Goal: Complete application form

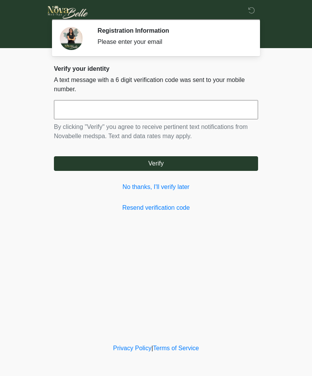
click at [117, 115] on input "text" at bounding box center [156, 109] width 204 height 19
click at [161, 166] on button "Verify" at bounding box center [156, 163] width 204 height 15
click at [198, 109] on input "******" at bounding box center [156, 109] width 204 height 19
type input "******"
click at [173, 162] on button "Verify" at bounding box center [156, 163] width 204 height 15
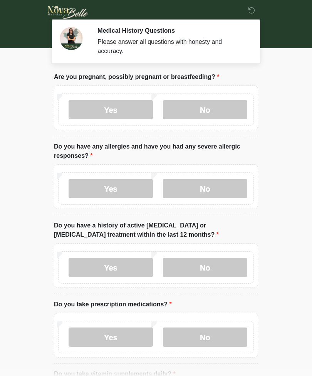
click at [218, 112] on label "No" at bounding box center [205, 109] width 84 height 19
click at [224, 190] on label "No" at bounding box center [205, 188] width 84 height 19
click at [205, 272] on label "No" at bounding box center [205, 267] width 84 height 19
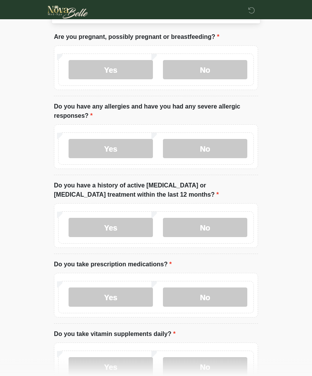
scroll to position [41, 0]
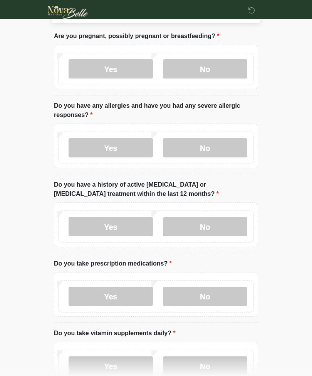
click at [210, 293] on label "No" at bounding box center [205, 296] width 84 height 19
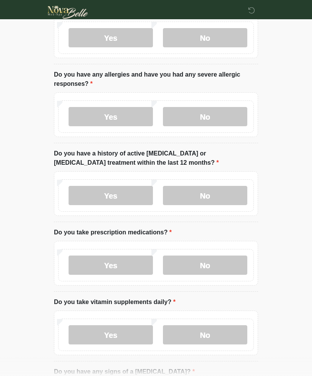
click at [213, 332] on label "No" at bounding box center [205, 334] width 84 height 19
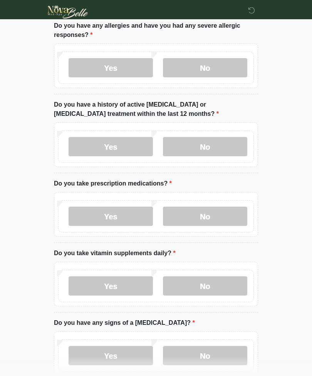
scroll to position [121, 0]
click at [133, 280] on label "Yes" at bounding box center [110, 285] width 84 height 19
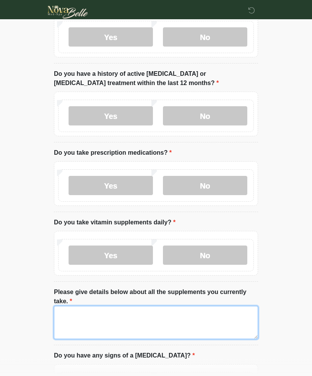
click at [207, 318] on textarea "Please give details below about all the supplements you currently take." at bounding box center [156, 322] width 204 height 33
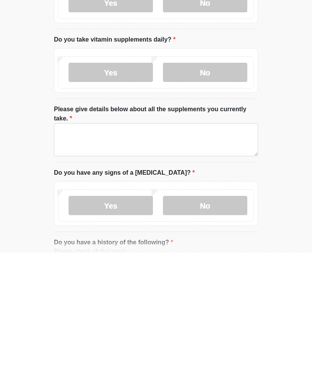
click at [213, 186] on label "No" at bounding box center [205, 195] width 84 height 19
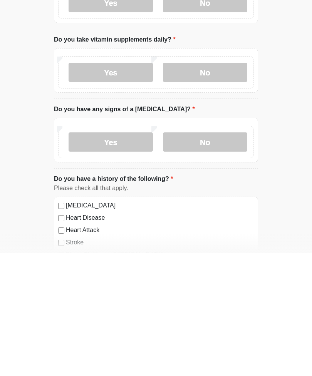
scroll to position [334, 0]
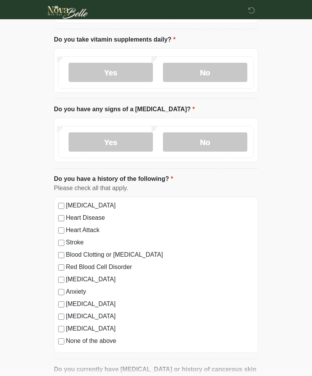
click at [213, 140] on label "No" at bounding box center [205, 141] width 84 height 19
click at [68, 204] on label "[MEDICAL_DATA]" at bounding box center [160, 205] width 188 height 9
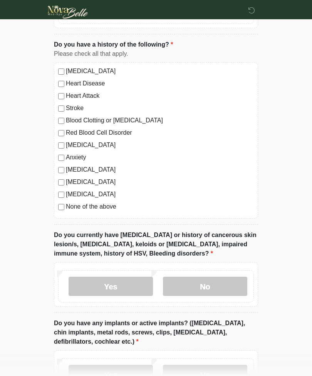
scroll to position [469, 0]
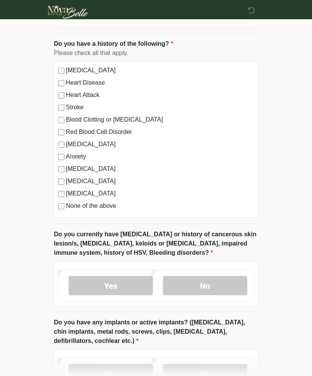
click at [199, 291] on label "No" at bounding box center [205, 285] width 84 height 19
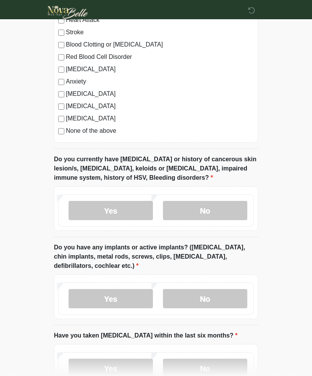
scroll to position [545, 0]
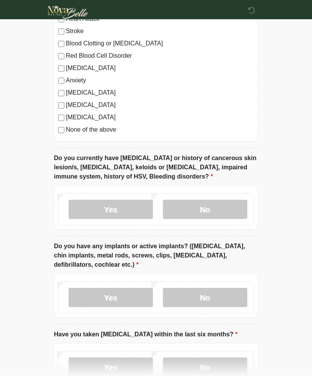
click at [218, 298] on label "No" at bounding box center [205, 297] width 84 height 19
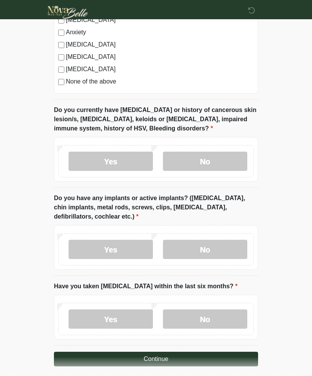
scroll to position [599, 0]
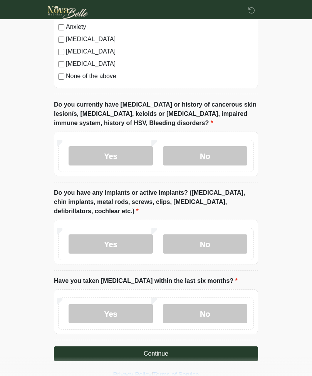
click at [222, 314] on label "No" at bounding box center [205, 313] width 84 height 19
click at [215, 352] on button "Continue" at bounding box center [156, 353] width 204 height 15
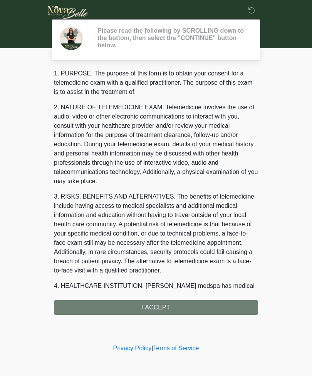
scroll to position [0, 0]
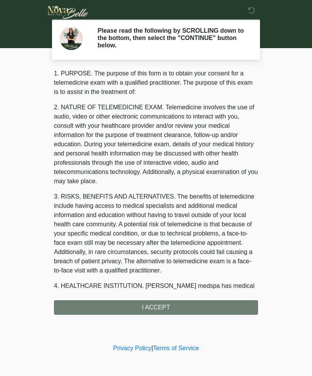
click at [217, 309] on div "1. PURPOSE. The purpose of this form is to obtain your consent for a telemedici…" at bounding box center [156, 192] width 204 height 246
click at [221, 305] on div "1. PURPOSE. The purpose of this form is to obtain your consent for a telemedici…" at bounding box center [156, 192] width 204 height 246
click at [207, 309] on div "1. PURPOSE. The purpose of this form is to obtain your consent for a telemedici…" at bounding box center [156, 192] width 204 height 246
click at [176, 305] on div "1. PURPOSE. The purpose of this form is to obtain your consent for a telemedici…" at bounding box center [156, 192] width 204 height 246
click at [204, 304] on div "1. PURPOSE. The purpose of this form is to obtain your consent for a telemedici…" at bounding box center [156, 192] width 204 height 246
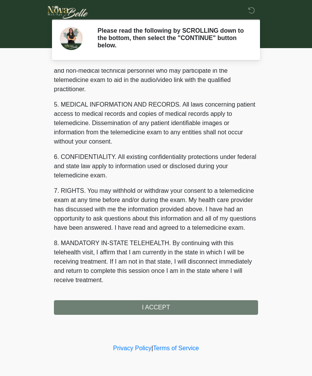
scroll to position [224, 0]
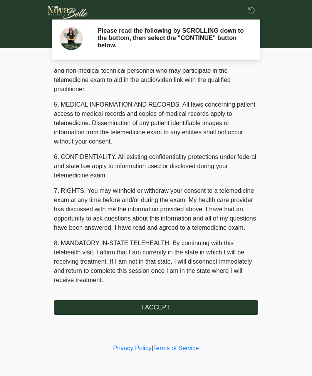
click at [92, 297] on div "1. PURPOSE. The purpose of this form is to obtain your consent for a telemedici…" at bounding box center [156, 192] width 204 height 246
click at [101, 303] on button "I ACCEPT" at bounding box center [156, 307] width 204 height 15
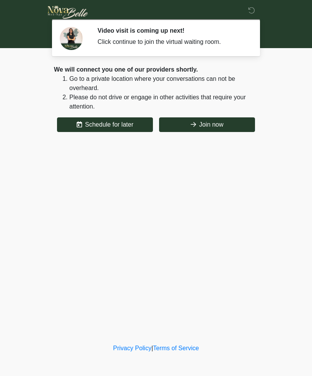
click at [199, 118] on button "Join now" at bounding box center [207, 124] width 96 height 15
